Goal: Find specific page/section: Find specific page/section

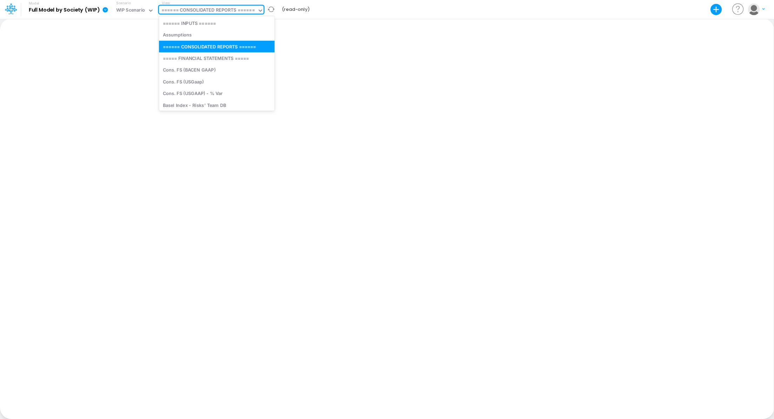
click at [208, 12] on div "====== CONSOLIDATED REPORTS ======" at bounding box center [207, 11] width 93 height 8
click at [209, 76] on div "Cons. FS (USGaap)" at bounding box center [216, 82] width 115 height 12
type input "Consolidated FS - USGAAP"
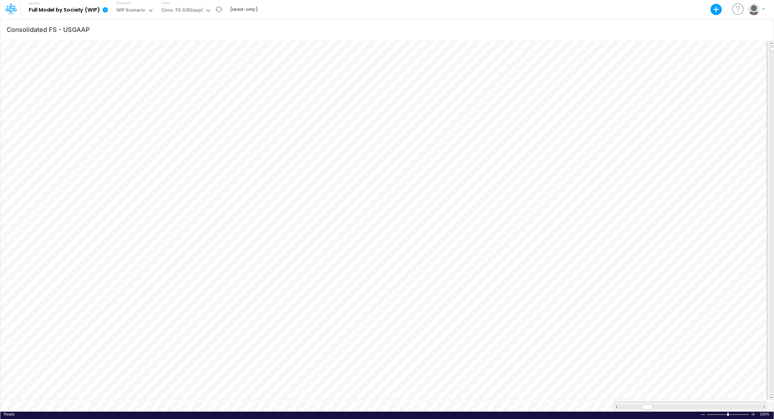
scroll to position [3, 1]
click at [175, 7] on div "Cons. FS (USGaap)" at bounding box center [181, 11] width 41 height 8
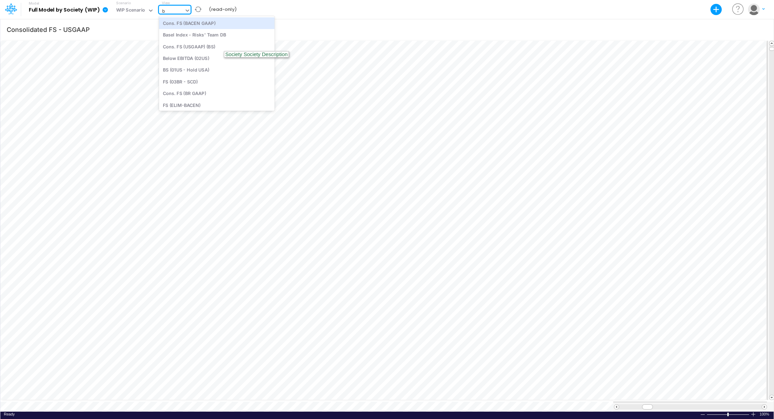
type input "bs"
click at [179, 23] on div "Cons. FS (USGAAP) (BS)" at bounding box center [206, 23] width 95 height 12
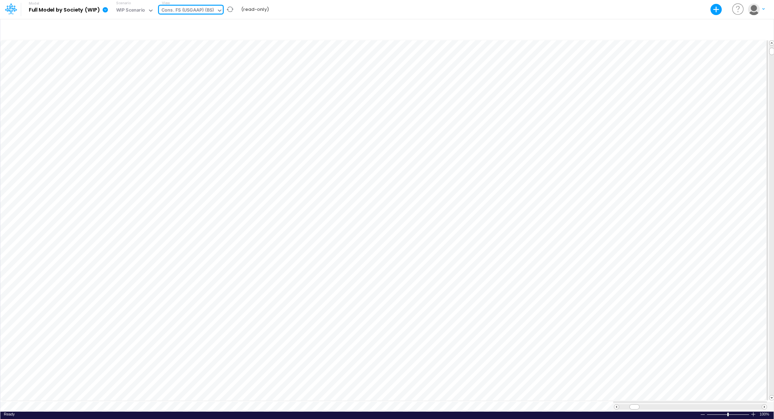
type input "Consolidated FS - USGAAP"
